Goal: Navigation & Orientation: Understand site structure

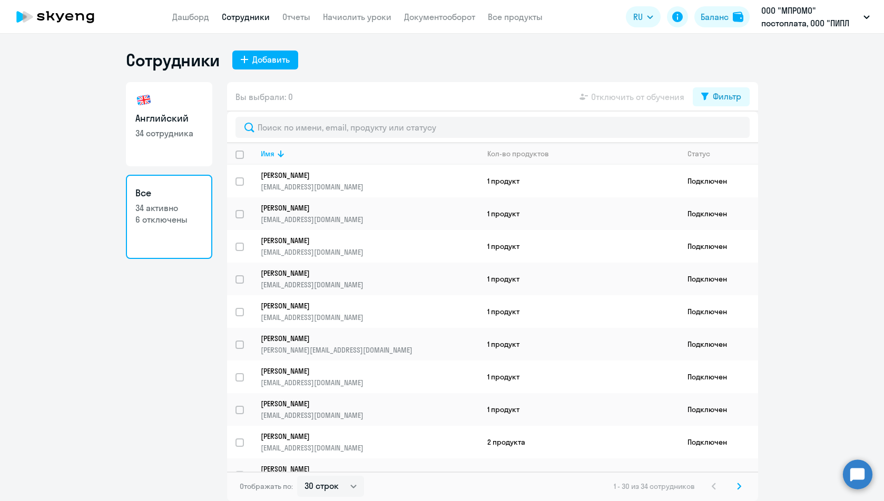
select select "30"
click at [180, 13] on link "Дашборд" at bounding box center [190, 17] width 37 height 11
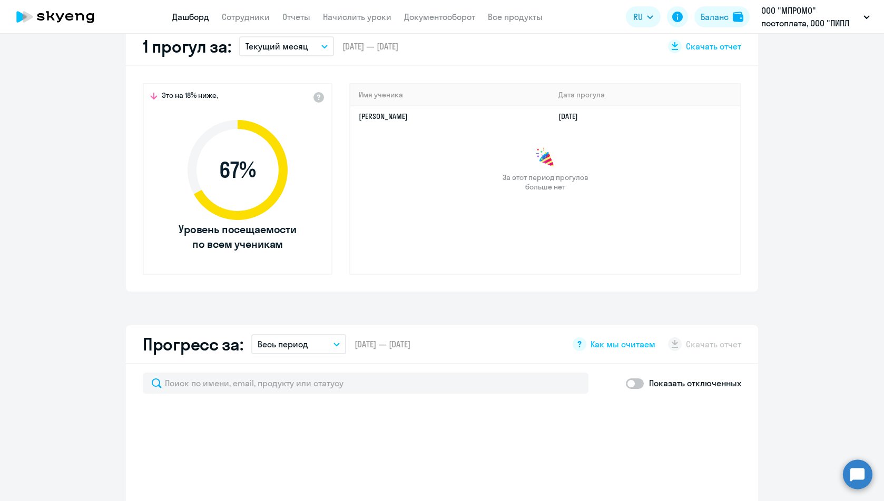
select select "30"
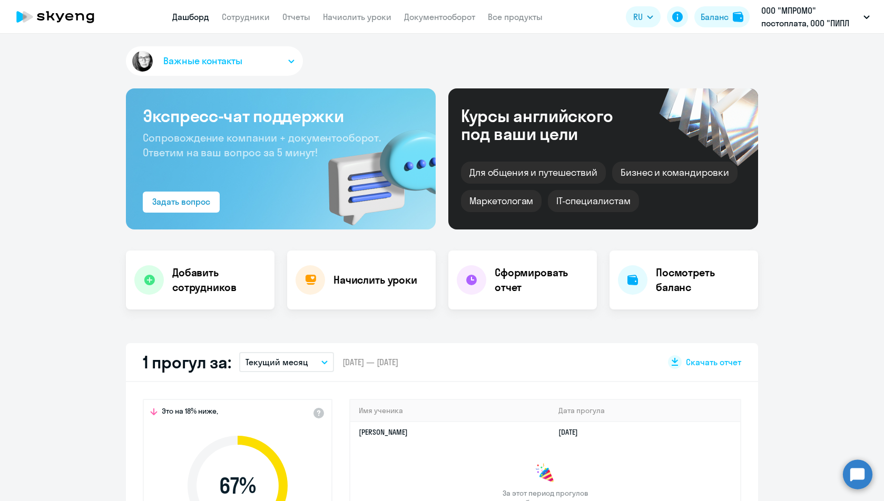
click at [247, 25] on app-header "Дашборд Сотрудники Отчеты Начислить уроки Документооборот Все продукты Дашборд …" at bounding box center [442, 17] width 884 height 34
drag, startPoint x: 249, startPoint y: 14, endPoint x: 268, endPoint y: 26, distance: 22.2
click at [249, 14] on link "Сотрудники" at bounding box center [246, 17] width 48 height 11
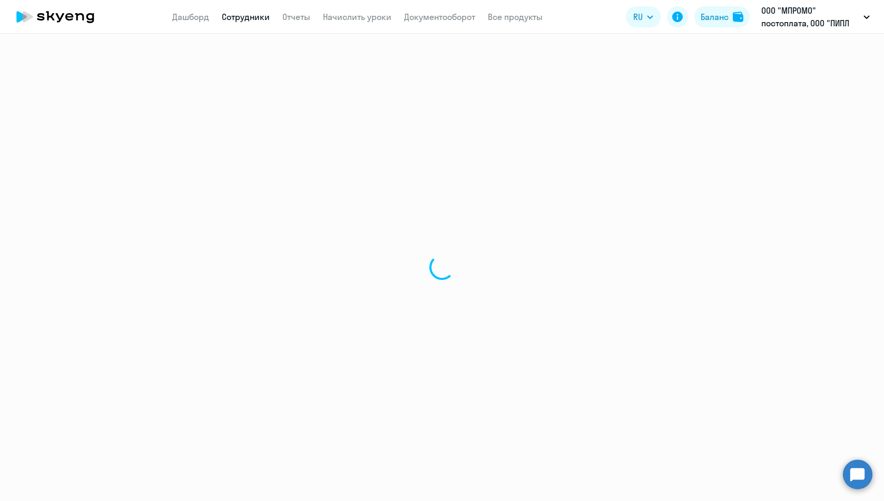
select select "30"
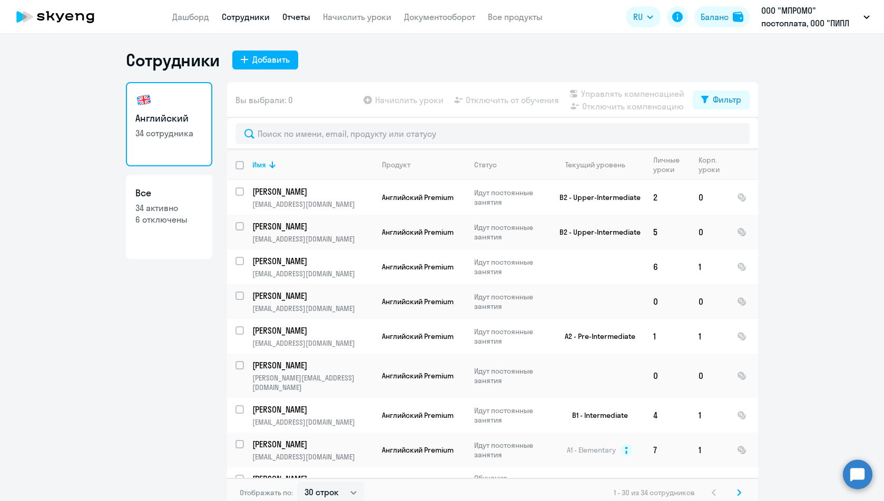
click at [294, 16] on link "Отчеты" at bounding box center [296, 17] width 28 height 11
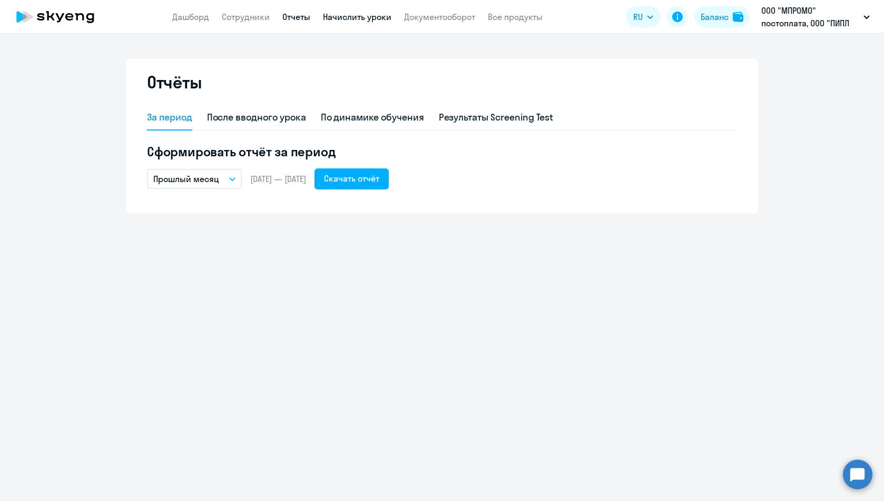
click at [336, 14] on link "Начислить уроки" at bounding box center [357, 17] width 68 height 11
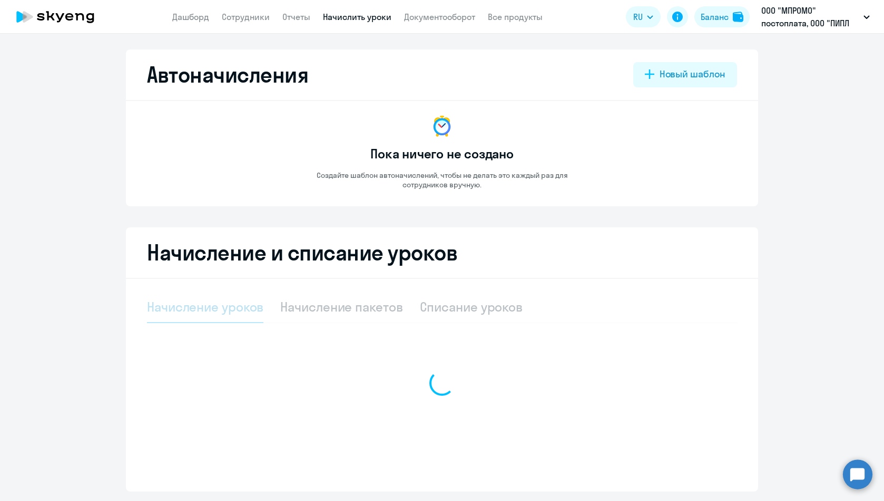
select select "10"
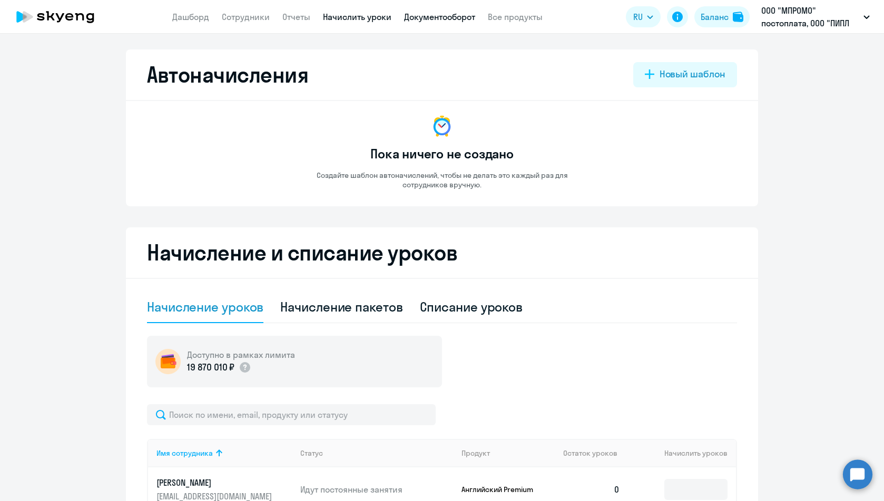
click at [432, 13] on link "Документооборот" at bounding box center [439, 17] width 71 height 11
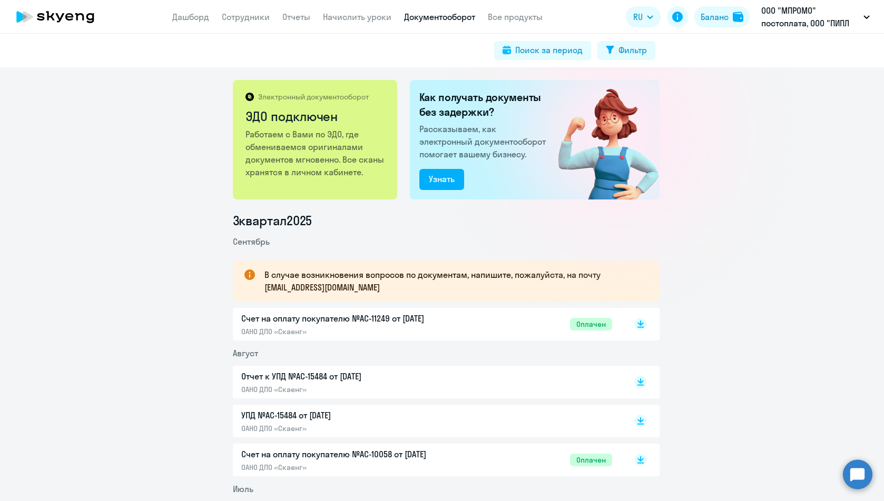
drag, startPoint x: 474, startPoint y: 289, endPoint x: 727, endPoint y: 134, distance: 297.2
click at [727, 134] on div "Электронный документооборот ЭДО подключен Работаем с Вами по ЭДО, где обменивае…" at bounding box center [442, 284] width 884 height 434
